Goal: Check status: Check status

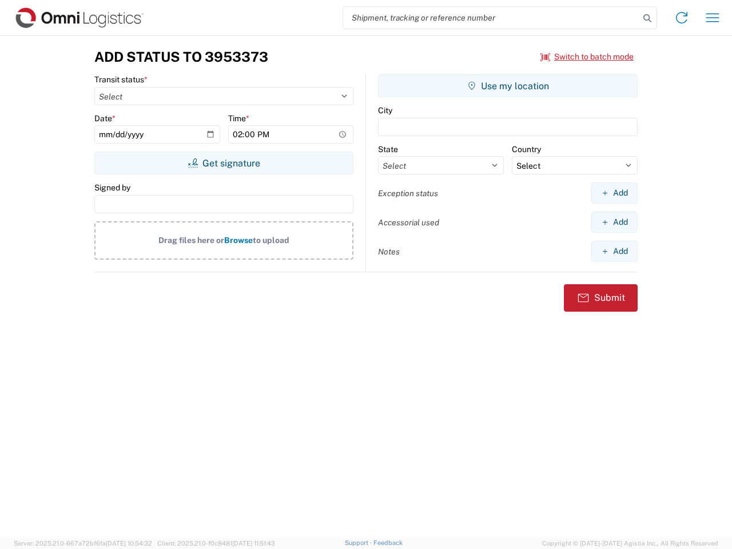
click at [491, 18] on input "search" at bounding box center [491, 18] width 296 height 22
click at [648, 18] on icon at bounding box center [648, 18] width 16 height 16
click at [682, 18] on icon at bounding box center [682, 18] width 18 height 18
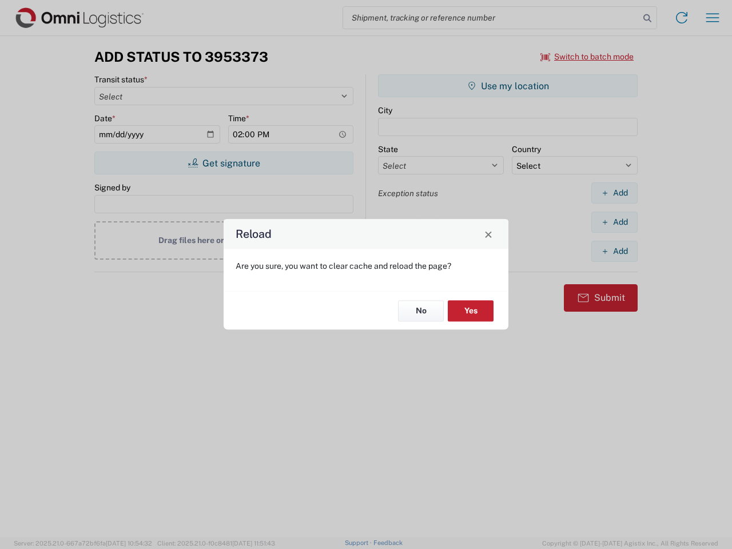
click at [587, 57] on div "Reload Are you sure, you want to clear cache and reload the page? No Yes" at bounding box center [366, 274] width 732 height 549
click at [224, 163] on div "Reload Are you sure, you want to clear cache and reload the page? No Yes" at bounding box center [366, 274] width 732 height 549
click at [508, 86] on div "Reload Are you sure, you want to clear cache and reload the page? No Yes" at bounding box center [366, 274] width 732 height 549
click at [614, 193] on div "Reload Are you sure, you want to clear cache and reload the page? No Yes" at bounding box center [366, 274] width 732 height 549
click at [614, 222] on div "Reload Are you sure, you want to clear cache and reload the page? No Yes" at bounding box center [366, 274] width 732 height 549
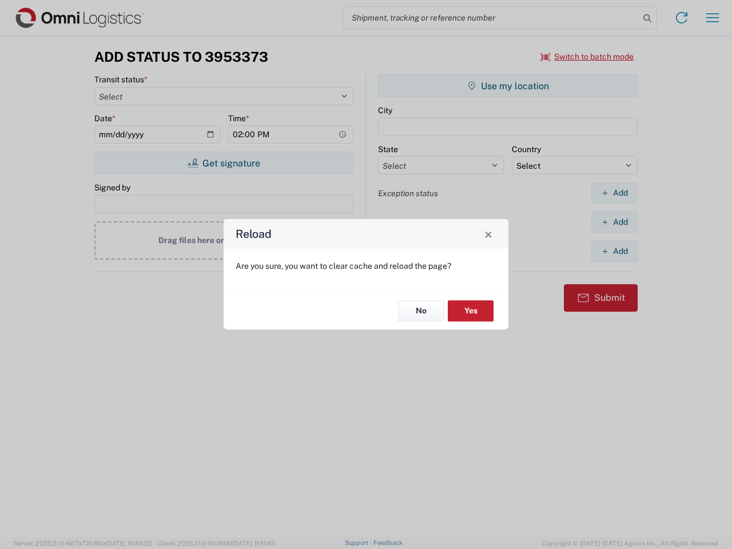
click at [614, 251] on div "Reload Are you sure, you want to clear cache and reload the page? No Yes" at bounding box center [366, 274] width 732 height 549
